Goal: Navigation & Orientation: Find specific page/section

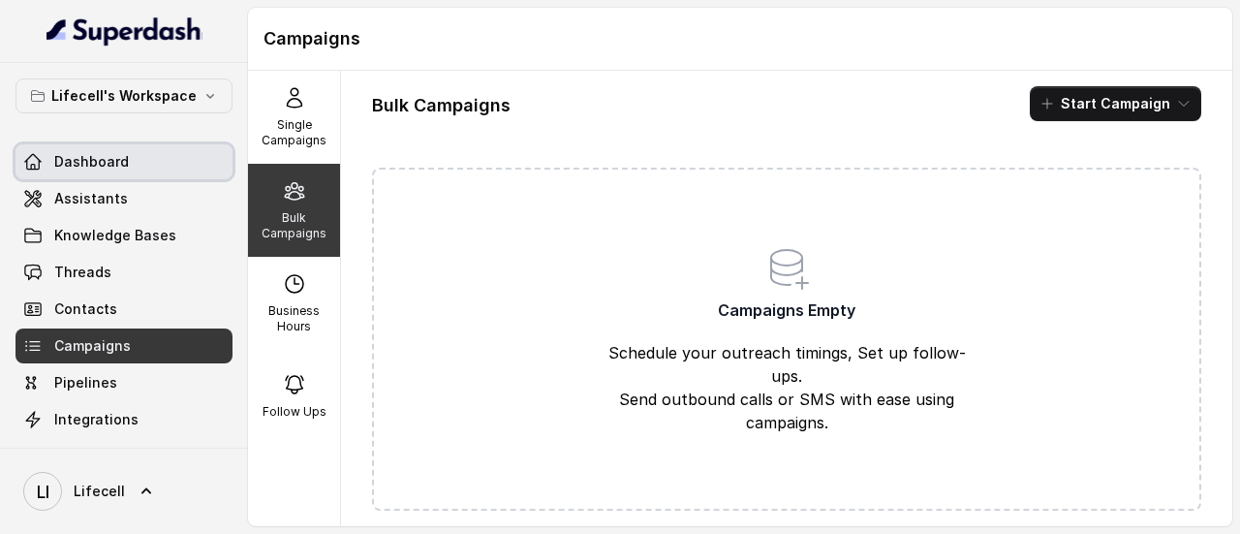
click at [101, 164] on span "Dashboard" at bounding box center [91, 161] width 75 height 19
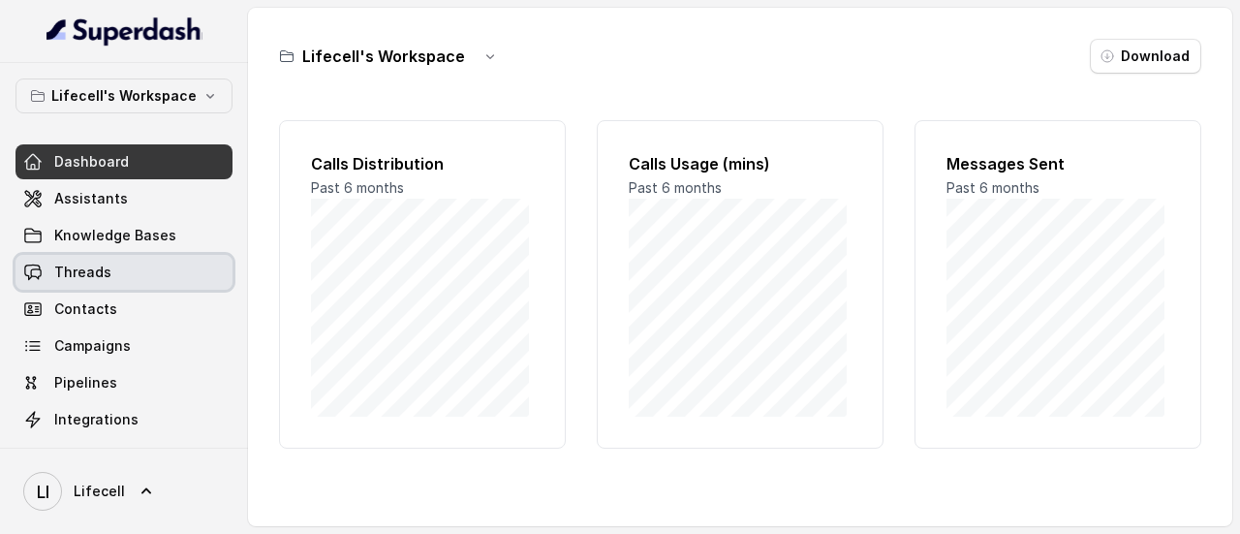
click at [101, 264] on span "Threads" at bounding box center [82, 272] width 57 height 19
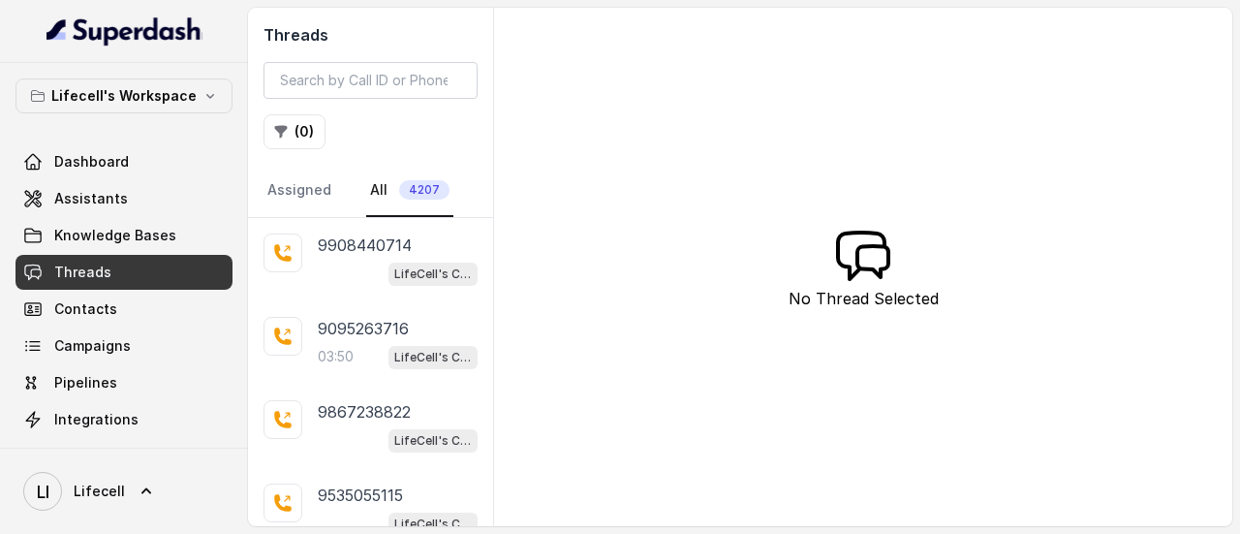
scroll to position [27, 0]
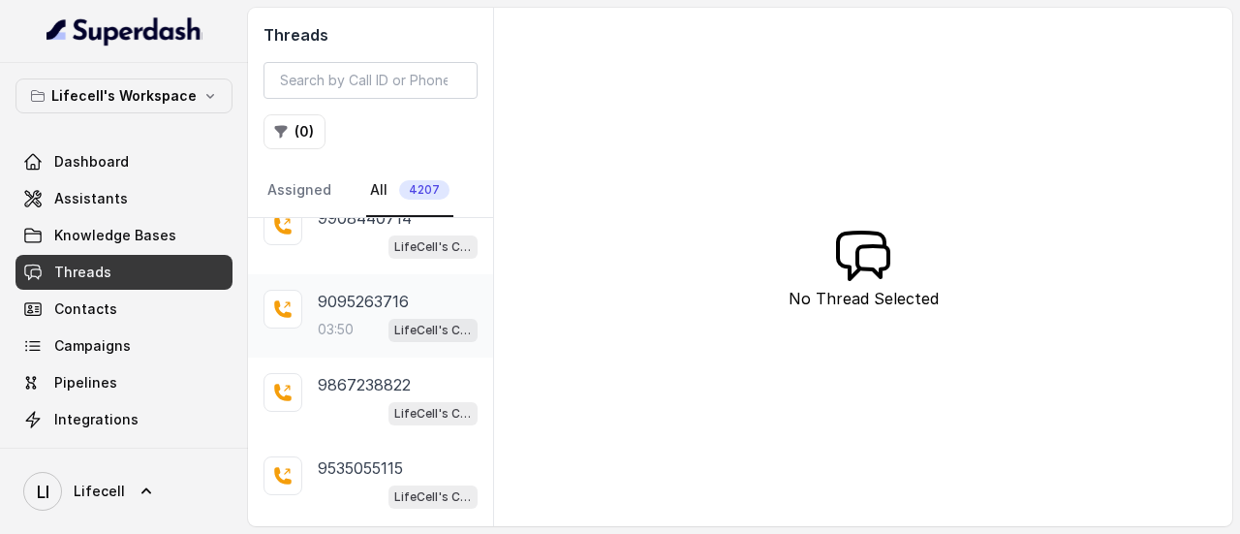
click at [396, 293] on p "9095263716" at bounding box center [363, 301] width 91 height 23
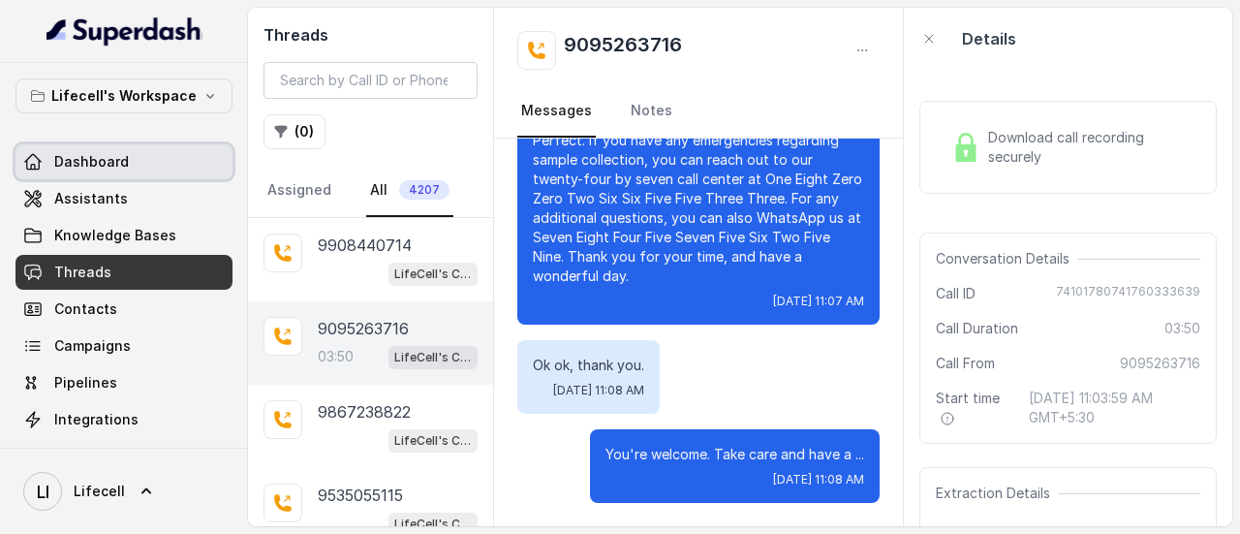
click at [83, 162] on span "Dashboard" at bounding box center [91, 161] width 75 height 19
